Goal: Find specific page/section: Find specific page/section

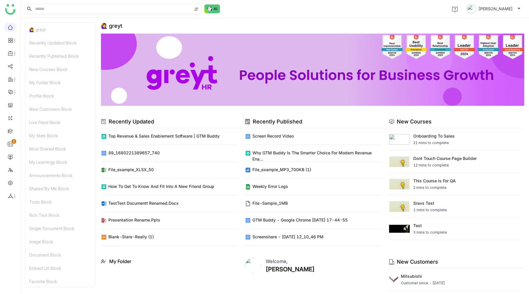
click at [114, 9] on input at bounding box center [113, 9] width 158 height 10
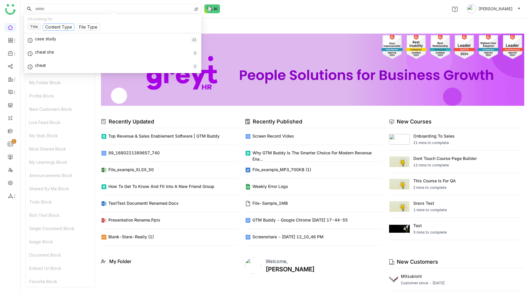
click at [58, 28] on input at bounding box center [58, 27] width 27 height 6
click at [218, 27] on div "🙋‍♀️ greyt" at bounding box center [312, 26] width 423 height 6
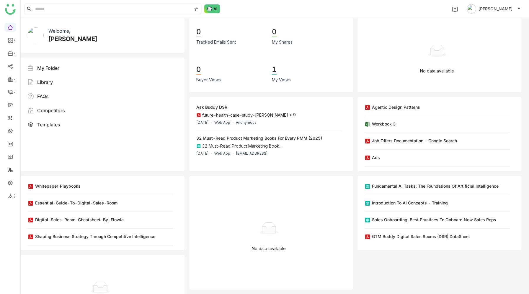
click at [75, 8] on input at bounding box center [113, 9] width 158 height 10
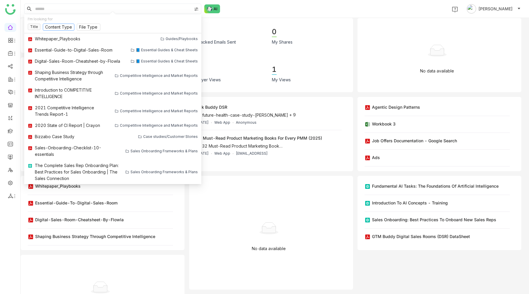
click at [61, 27] on input at bounding box center [58, 27] width 27 height 6
click at [85, 7] on input at bounding box center [113, 9] width 158 height 10
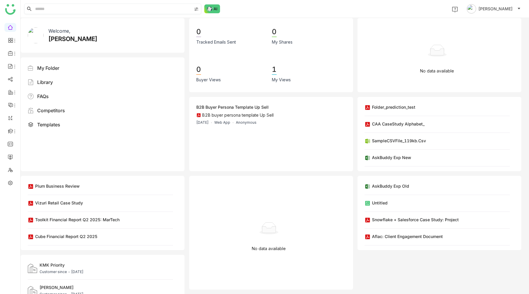
click at [106, 9] on input at bounding box center [113, 9] width 158 height 10
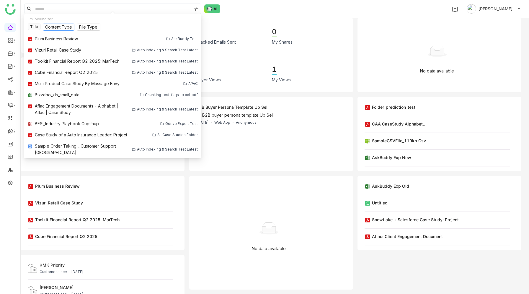
click at [60, 26] on input at bounding box center [58, 27] width 27 height 6
click at [248, 11] on div "1 Prashanth Chinta" at bounding box center [275, 9] width 508 height 18
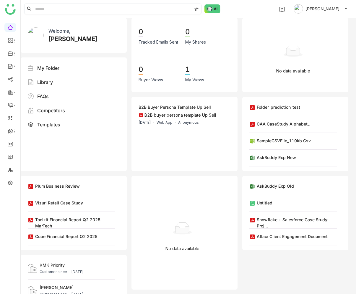
click at [91, 7] on input at bounding box center [113, 9] width 158 height 10
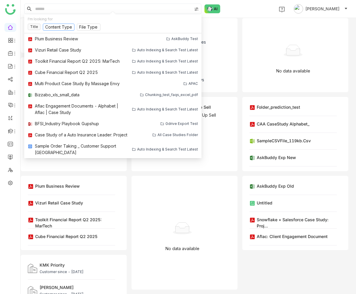
click at [59, 27] on input at bounding box center [58, 27] width 27 height 6
click at [68, 28] on input at bounding box center [58, 27] width 27 height 6
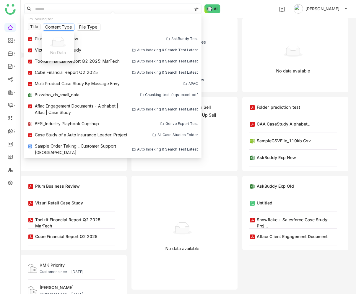
click at [68, 28] on input at bounding box center [58, 27] width 27 height 6
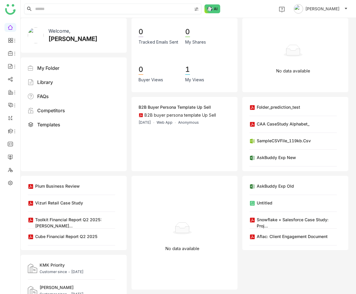
click at [94, 8] on input at bounding box center [113, 9] width 158 height 10
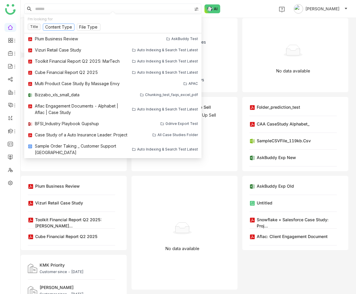
click at [66, 25] on input at bounding box center [58, 27] width 27 height 6
click at [66, 26] on input at bounding box center [58, 27] width 27 height 6
click at [85, 28] on input at bounding box center [88, 27] width 19 height 6
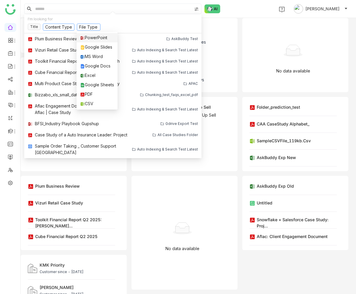
click at [62, 27] on input at bounding box center [58, 27] width 27 height 6
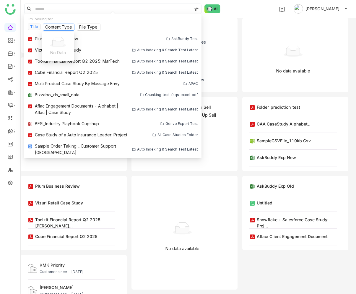
click at [35, 24] on nz-tag "Title" at bounding box center [34, 27] width 13 height 6
click at [46, 9] on icon at bounding box center [45, 9] width 2 height 2
click at [248, 12] on div "1 Prashanth Chinta" at bounding box center [188, 9] width 335 height 18
